Goal: Find specific page/section: Find specific page/section

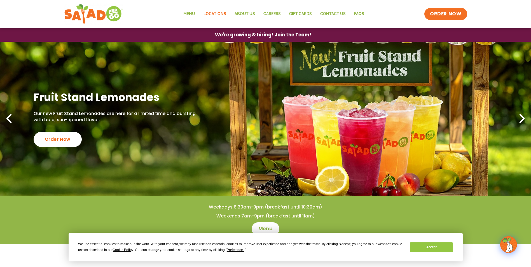
click at [211, 13] on link "Locations" at bounding box center [214, 14] width 31 height 13
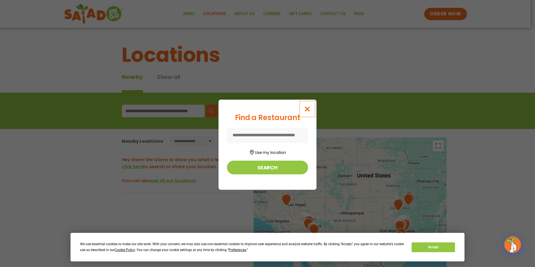
click at [308, 110] on icon "Close modal" at bounding box center [307, 109] width 7 height 6
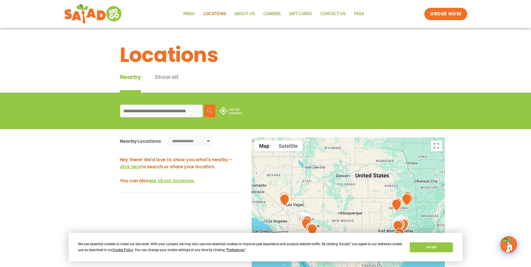
click at [140, 113] on input at bounding box center [161, 111] width 83 height 13
type input "*****"
click at [209, 112] on img at bounding box center [210, 111] width 6 height 6
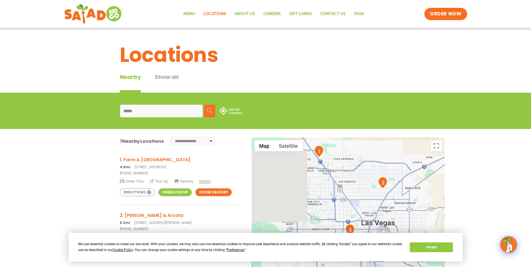
click at [174, 192] on link "Order Pickup" at bounding box center [174, 192] width 33 height 8
